Goal: Transaction & Acquisition: Download file/media

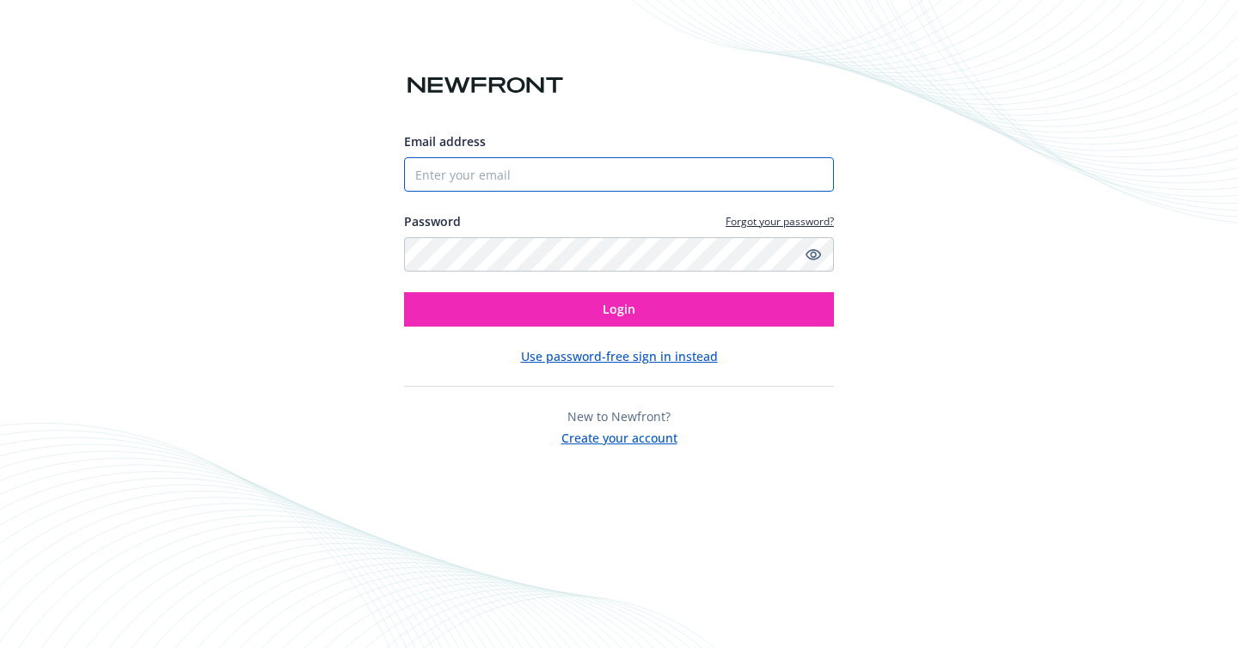
click at [524, 171] on input "Email address" at bounding box center [619, 174] width 430 height 34
click at [0, 647] on com-1password-button at bounding box center [0, 648] width 0 height 0
type input "[EMAIL_ADDRESS][DOMAIN_NAME]"
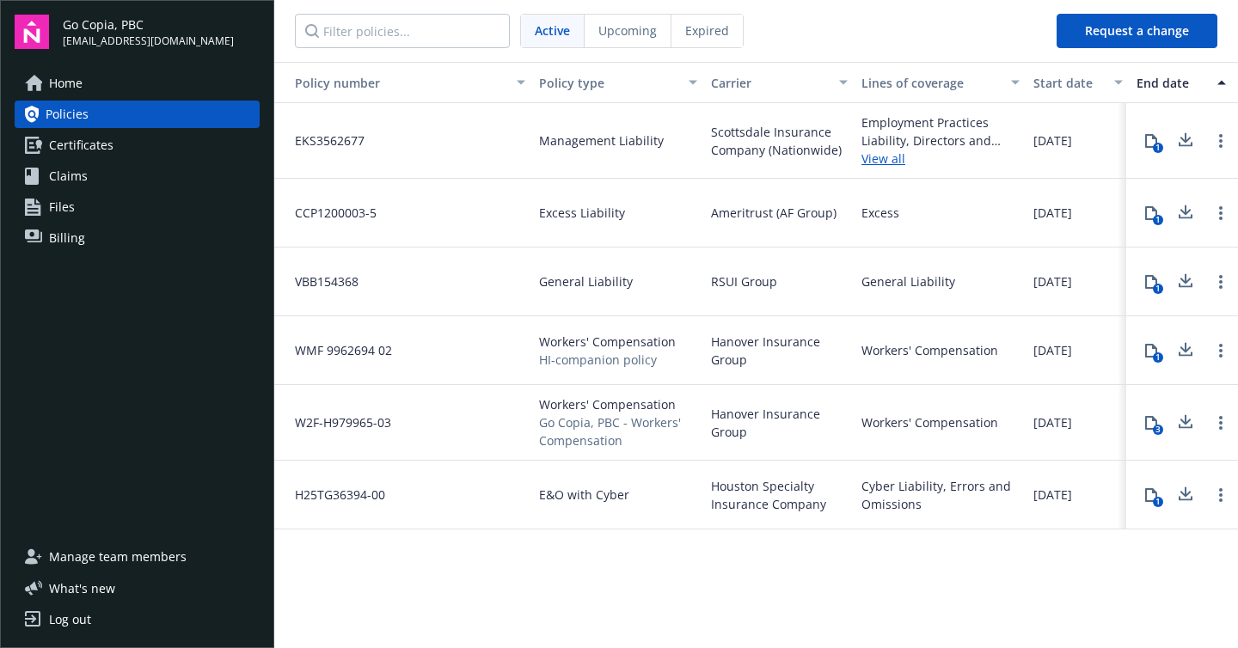
click at [519, 580] on div "Policy number Policy type Carrier Lines of coverage Start date End date Total c…" at bounding box center [756, 354] width 964 height 584
click at [90, 143] on span "Certificates" at bounding box center [81, 146] width 64 height 28
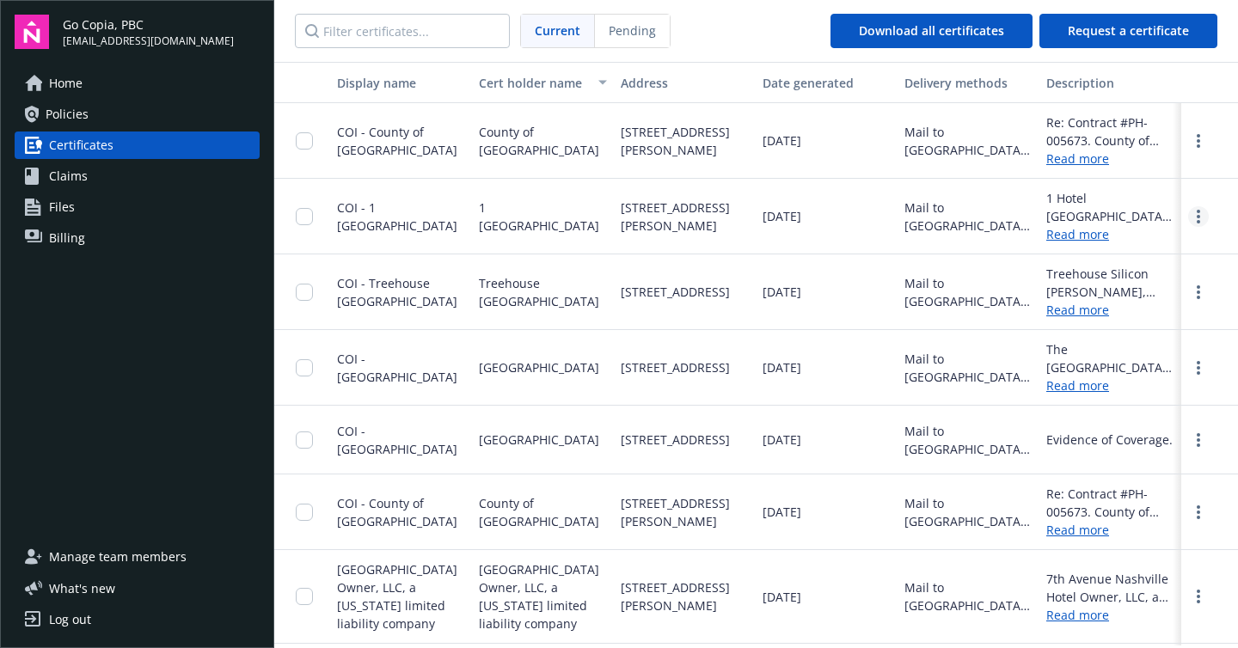
click at [1197, 217] on circle "more" at bounding box center [1198, 216] width 3 height 3
click at [1162, 247] on link "Download" at bounding box center [1151, 252] width 113 height 34
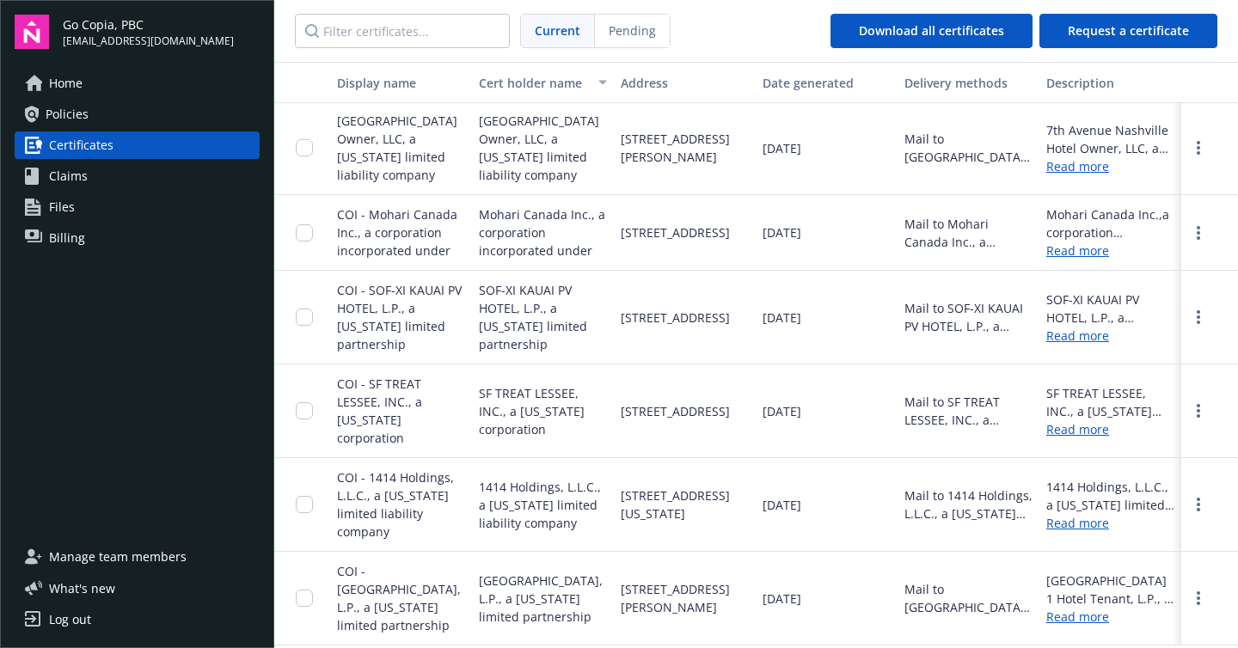
scroll to position [423, 0]
